Goal: Communication & Community: Answer question/provide support

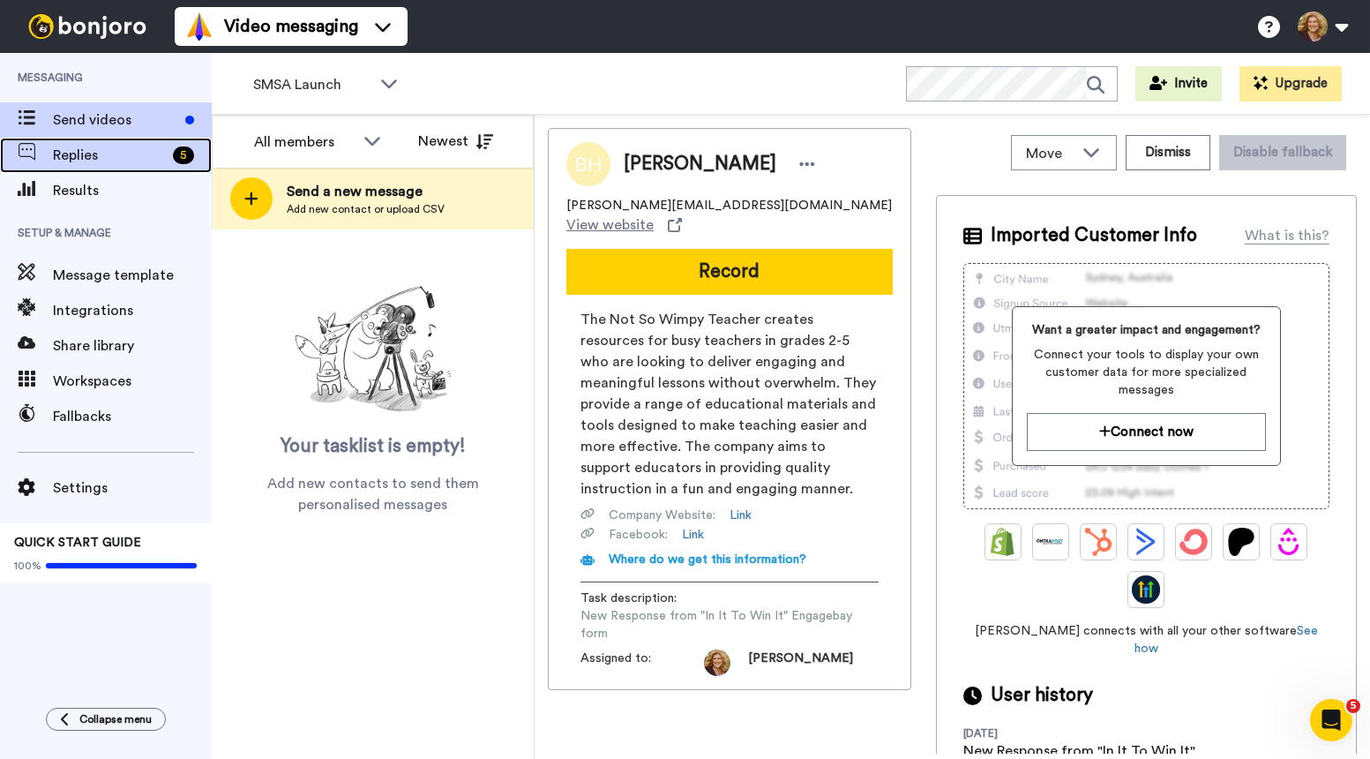
click at [84, 154] on span "Replies" at bounding box center [109, 155] width 113 height 21
click at [114, 163] on span "Replies" at bounding box center [109, 155] width 113 height 21
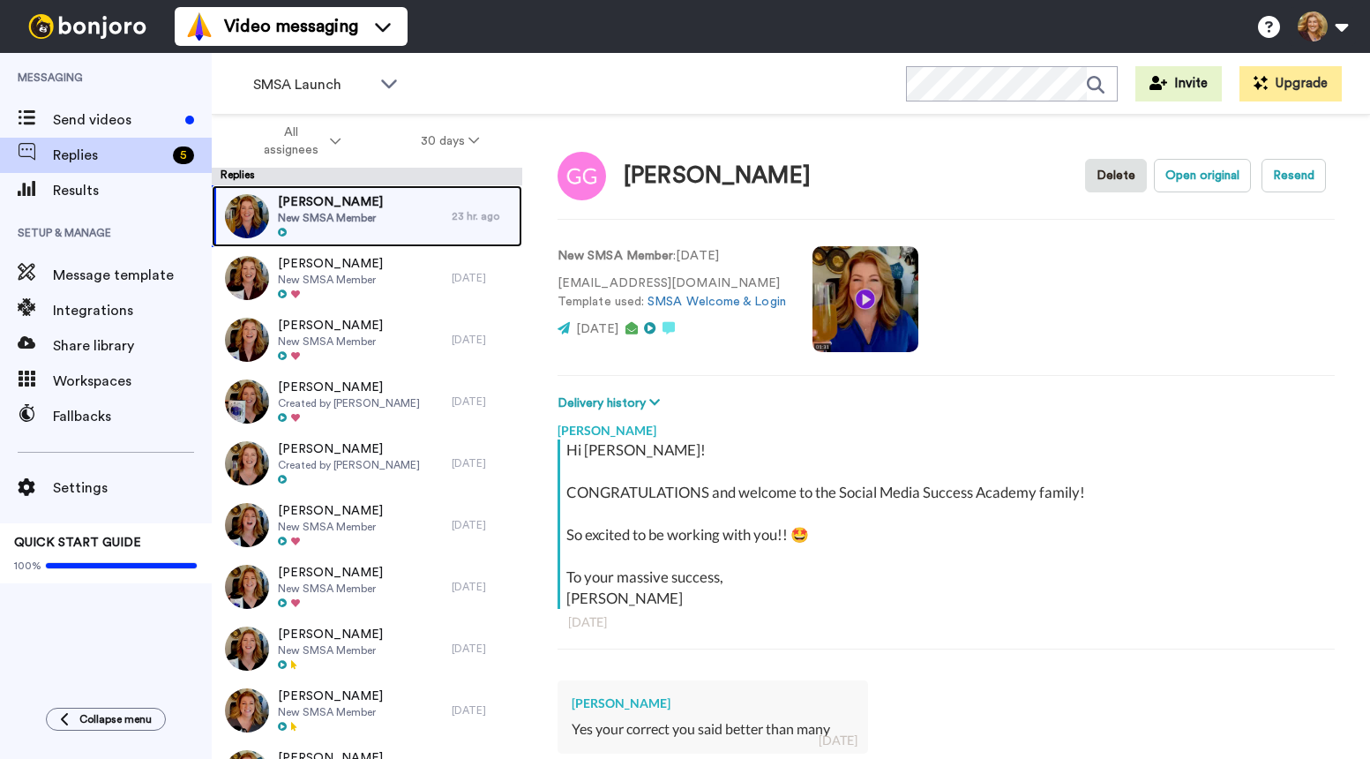
click at [394, 221] on div "Gamaniel Galindo New SMSA Member" at bounding box center [332, 216] width 240 height 62
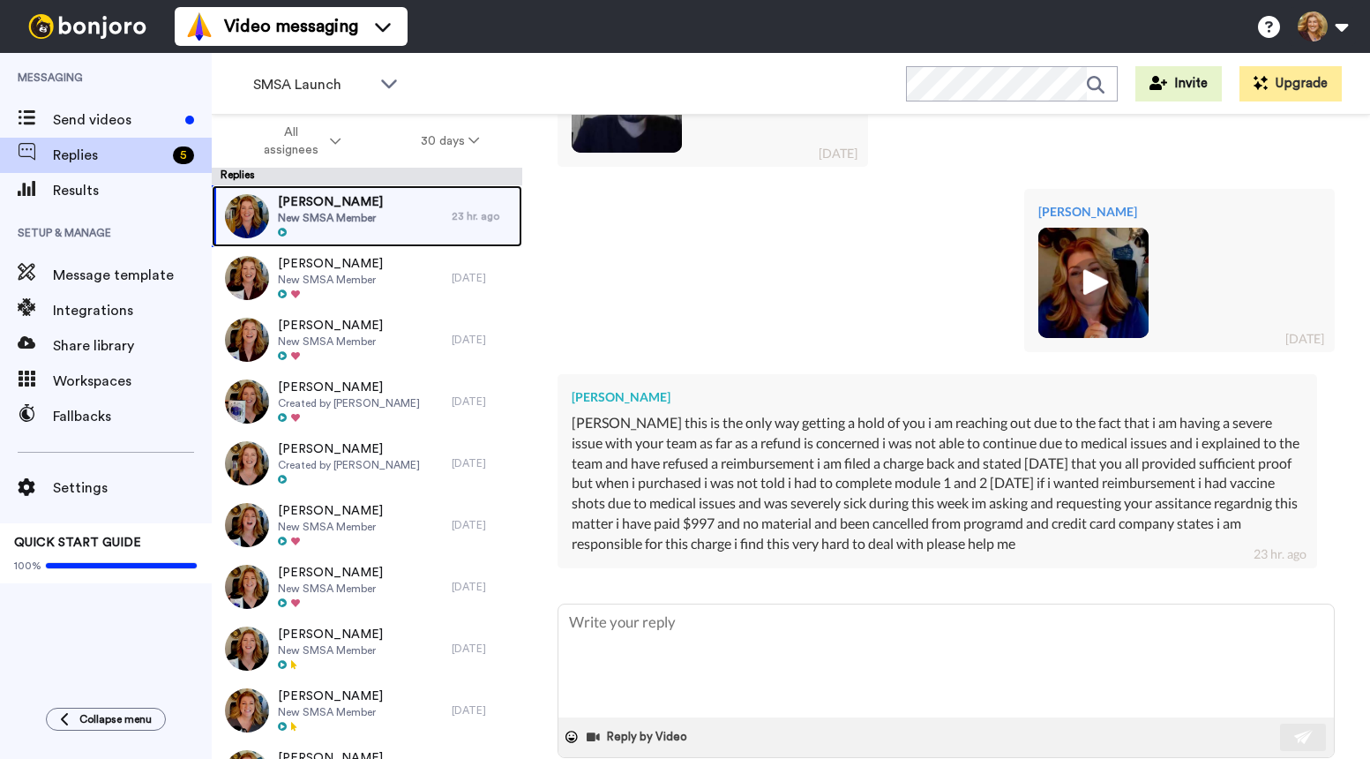
scroll to position [899, 0]
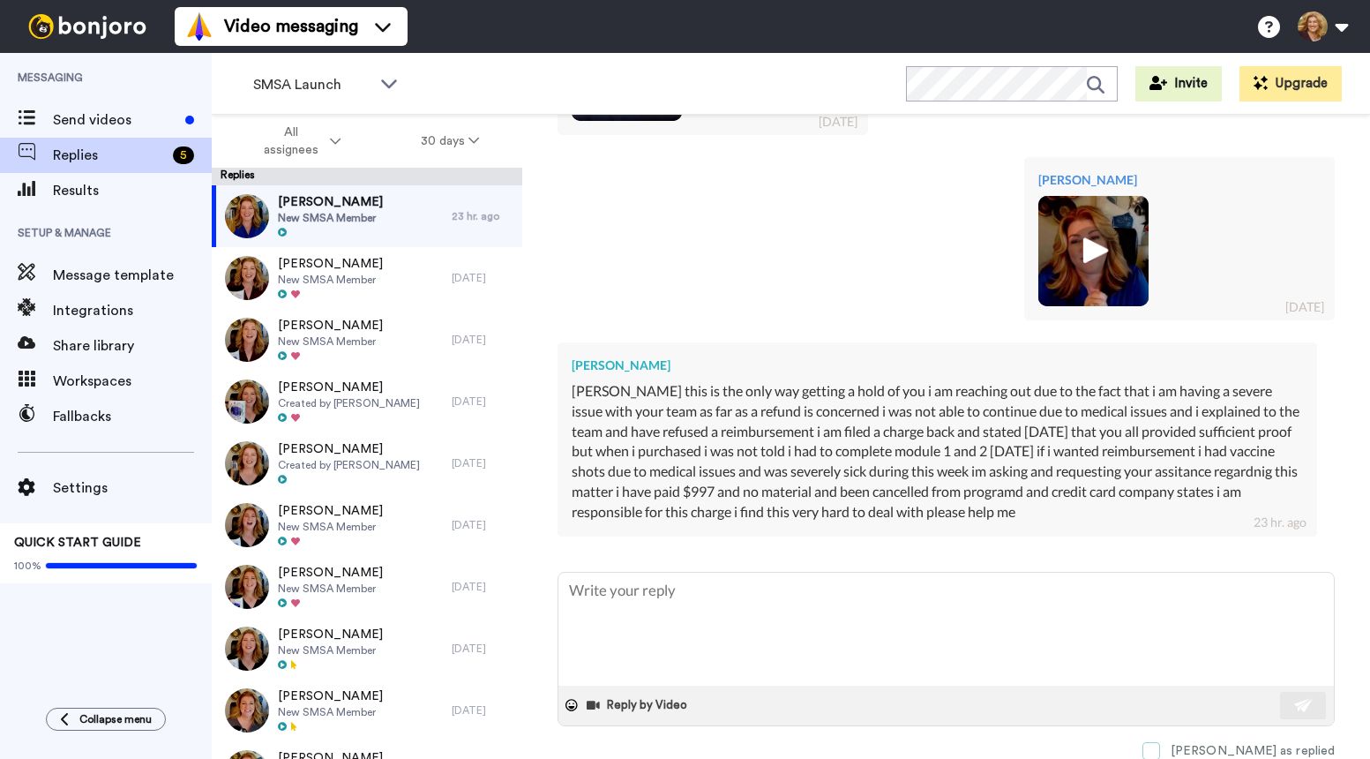
click at [1160, 749] on span at bounding box center [1152, 751] width 18 height 18
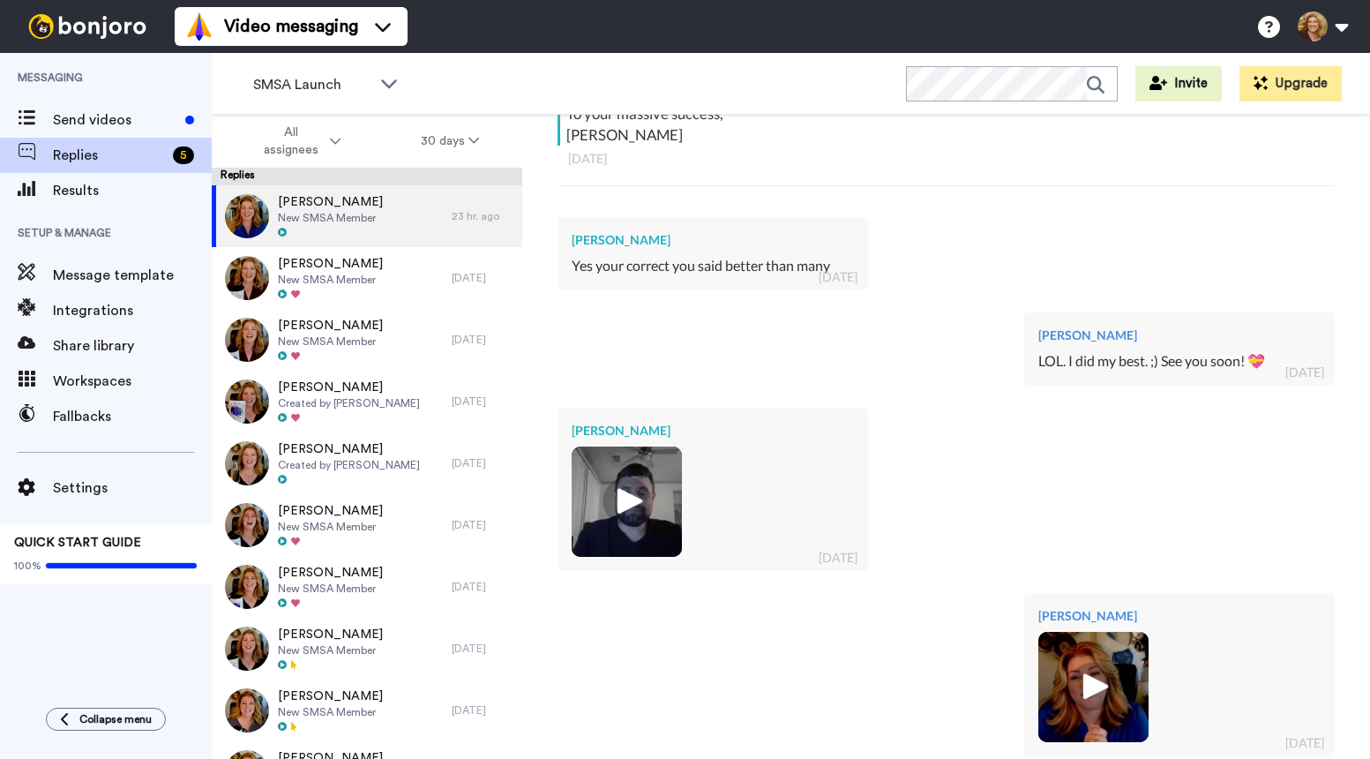
scroll to position [0, 0]
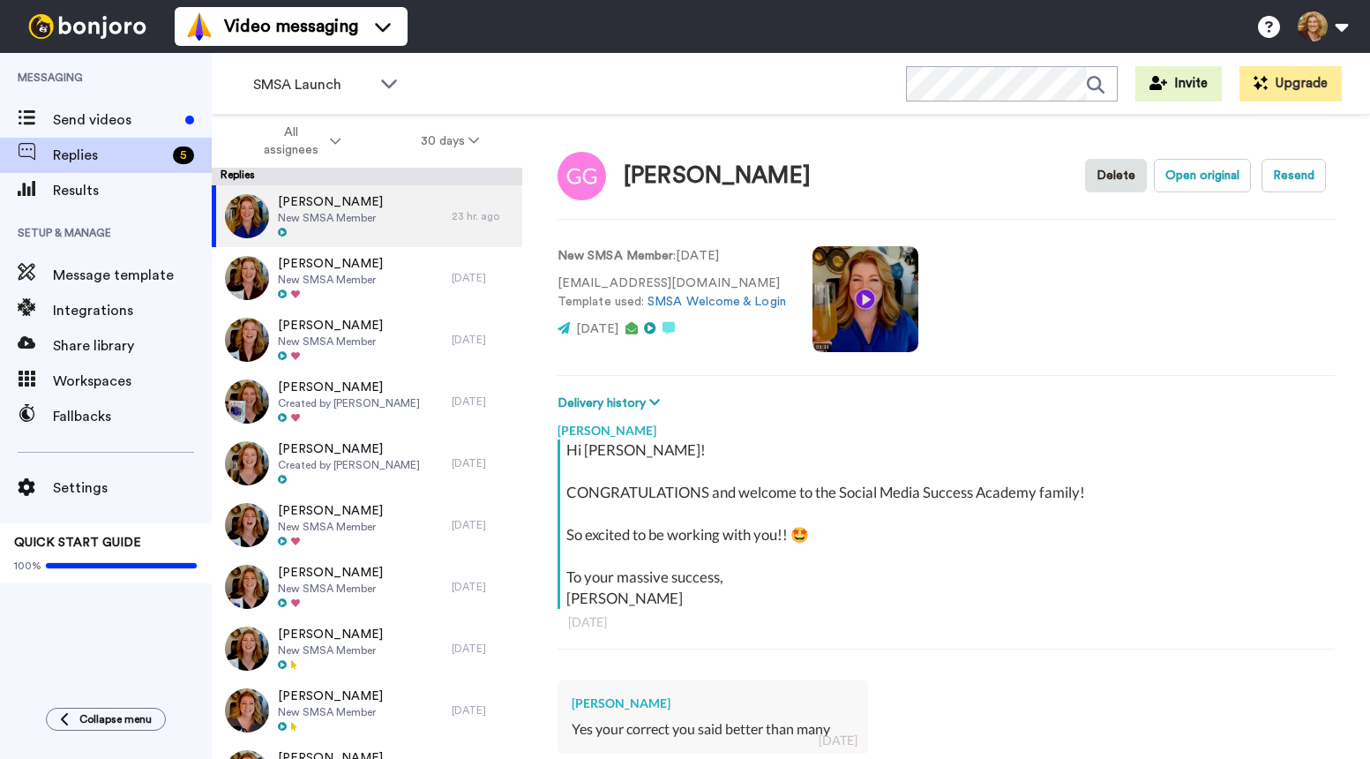
click at [576, 23] on div "Video messaging Switch to Video messaging Testimonials Settings Discover Help &…" at bounding box center [773, 26] width 1196 height 53
type textarea "x"
